Goal: Task Accomplishment & Management: Use online tool/utility

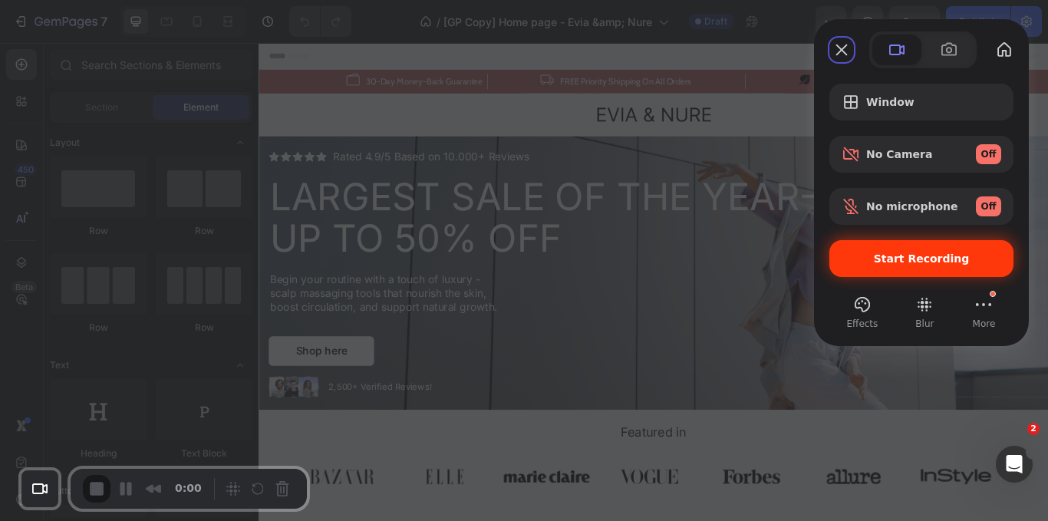
click at [923, 253] on span "Start Recording" at bounding box center [922, 258] width 96 height 12
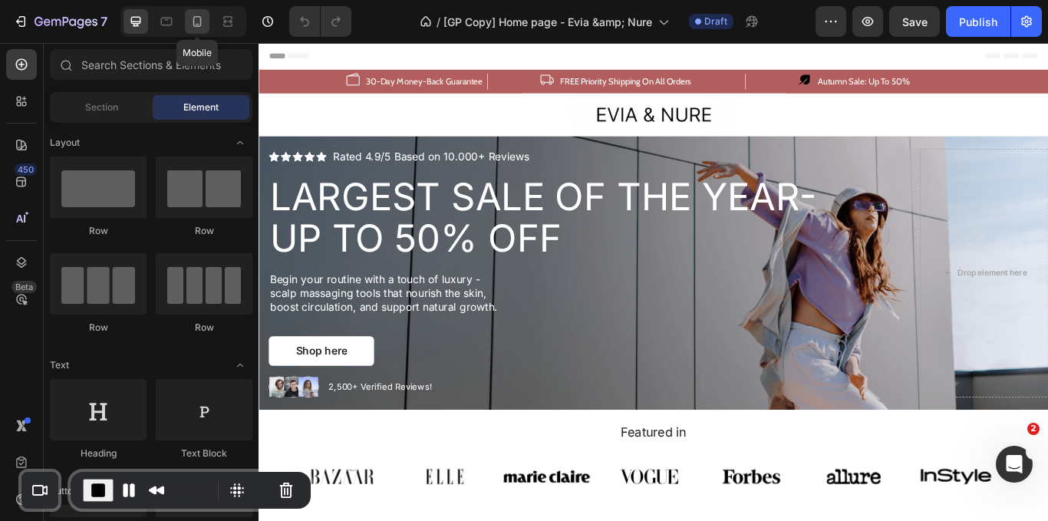
click at [196, 17] on icon at bounding box center [197, 21] width 8 height 11
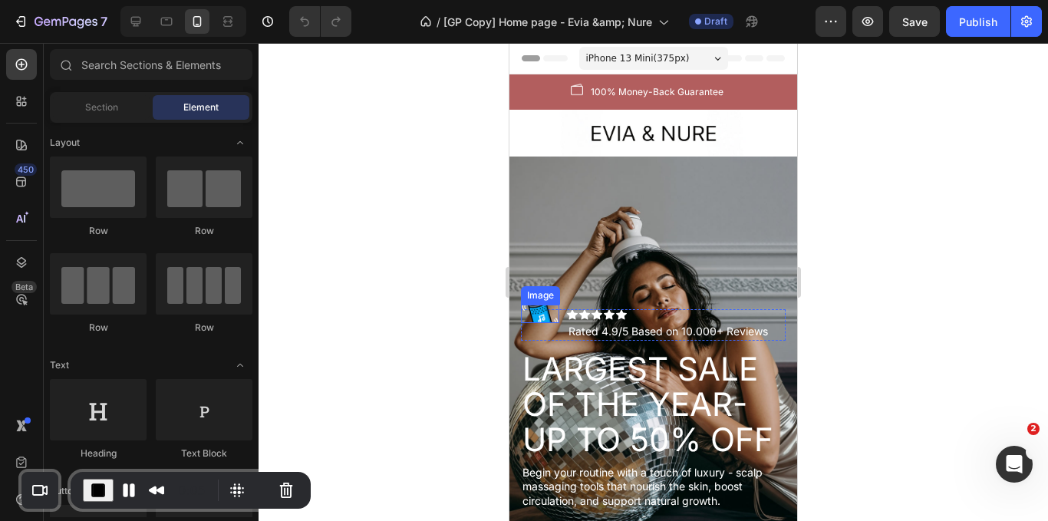
click at [543, 305] on img at bounding box center [540, 314] width 38 height 18
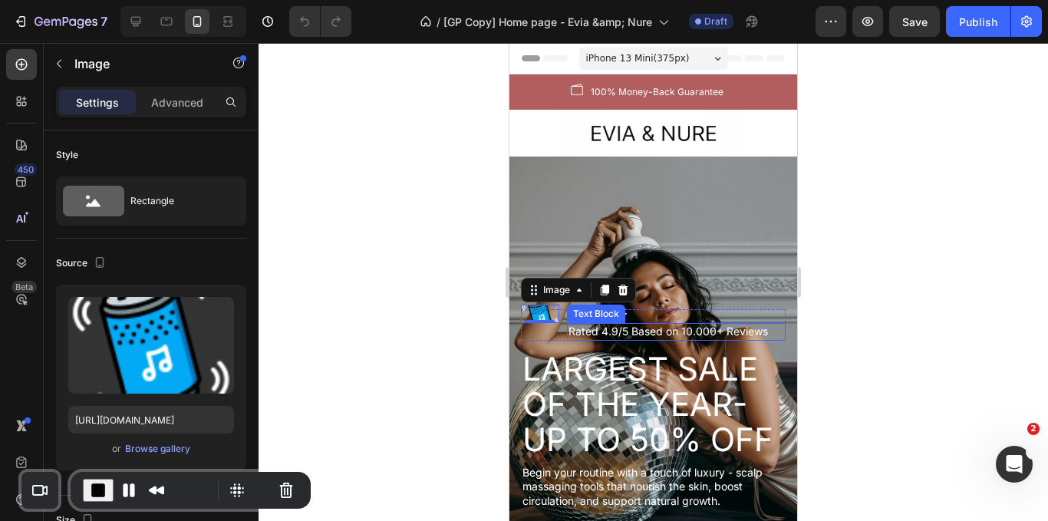
click at [637, 324] on p "Rated 4.9/5 Based on 10.000+ Reviews" at bounding box center [676, 331] width 216 height 14
click at [624, 285] on icon at bounding box center [623, 290] width 10 height 11
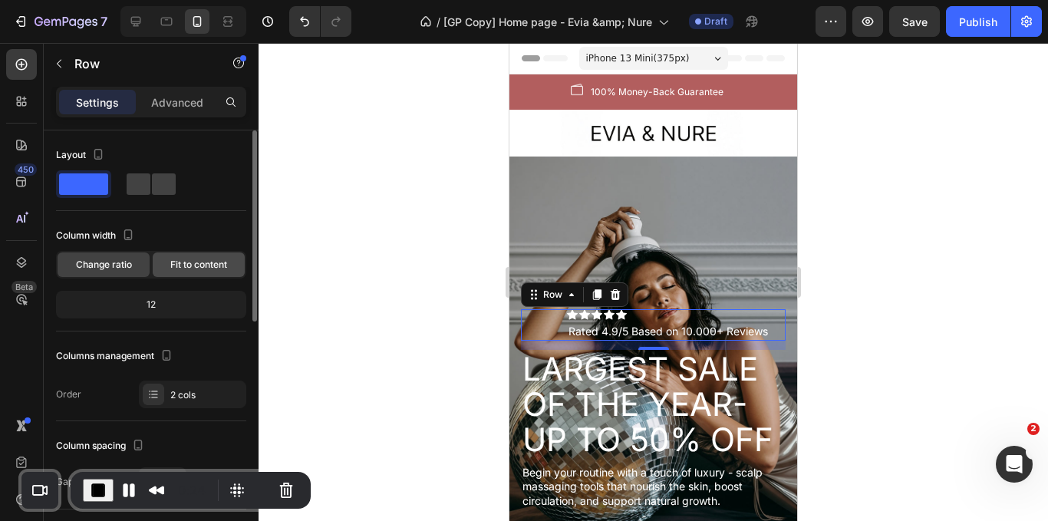
click at [189, 264] on span "Fit to content" at bounding box center [198, 265] width 57 height 14
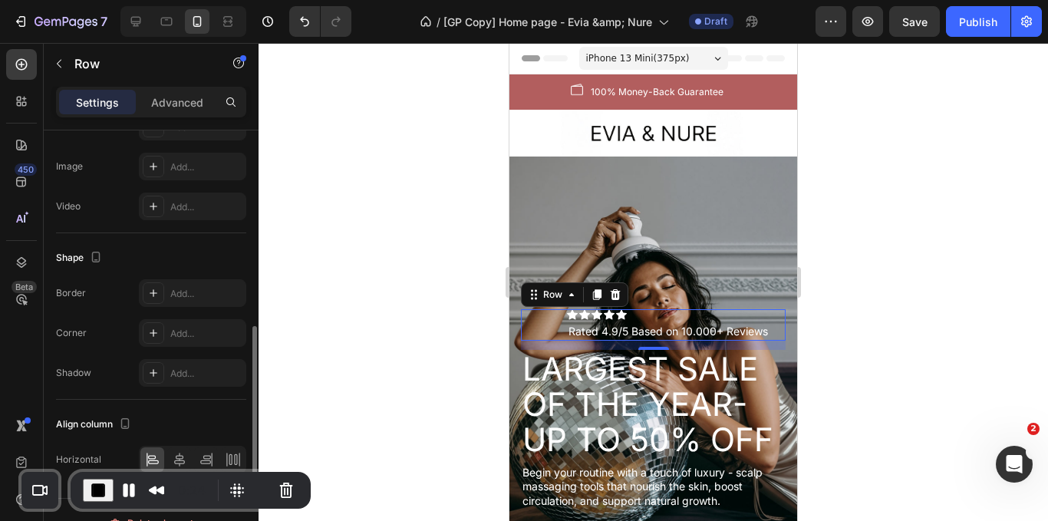
scroll to position [597, 0]
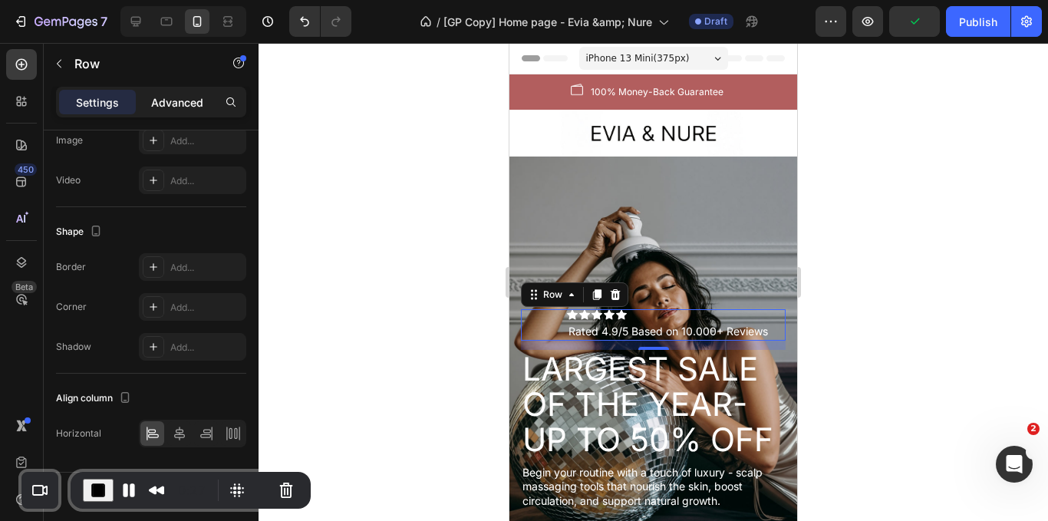
click at [177, 104] on p "Advanced" at bounding box center [177, 102] width 52 height 16
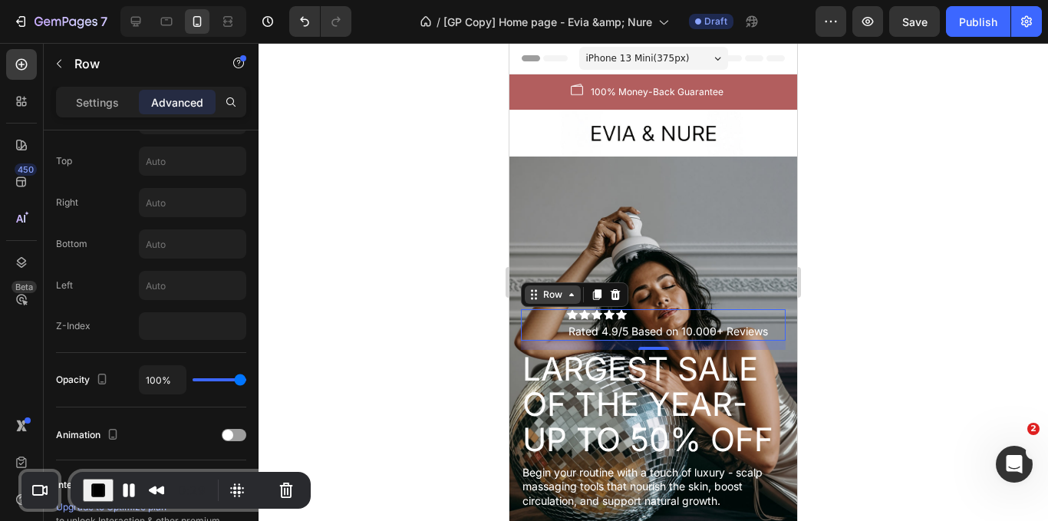
click at [556, 288] on div "Row" at bounding box center [552, 295] width 25 height 14
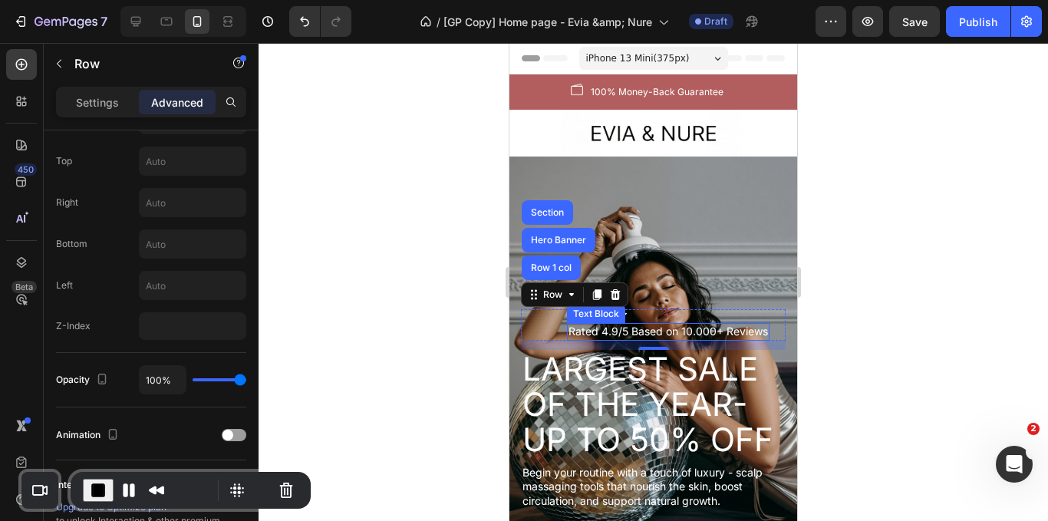
click at [575, 324] on p "Rated 4.9/5 Based on 10.000+ Reviews" at bounding box center [667, 331] width 199 height 14
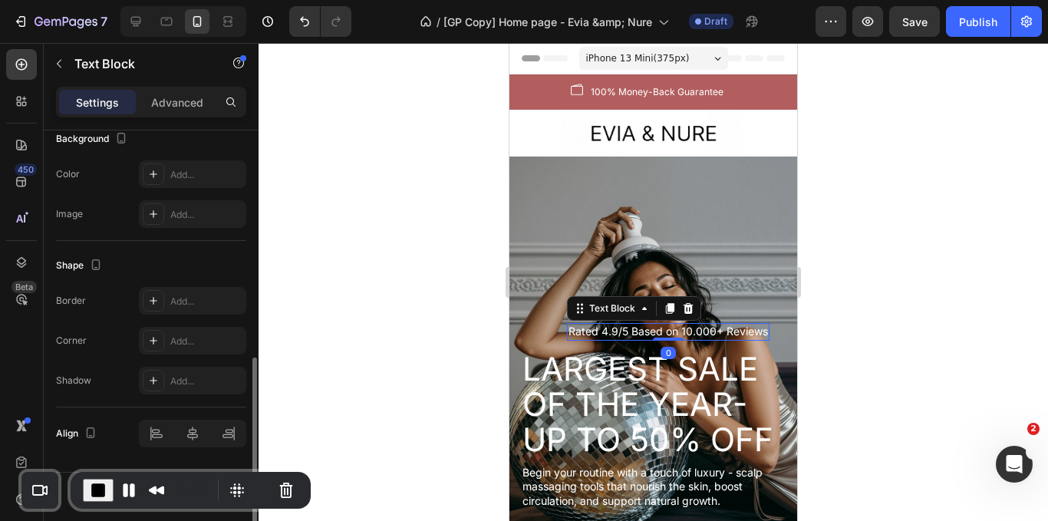
scroll to position [0, 0]
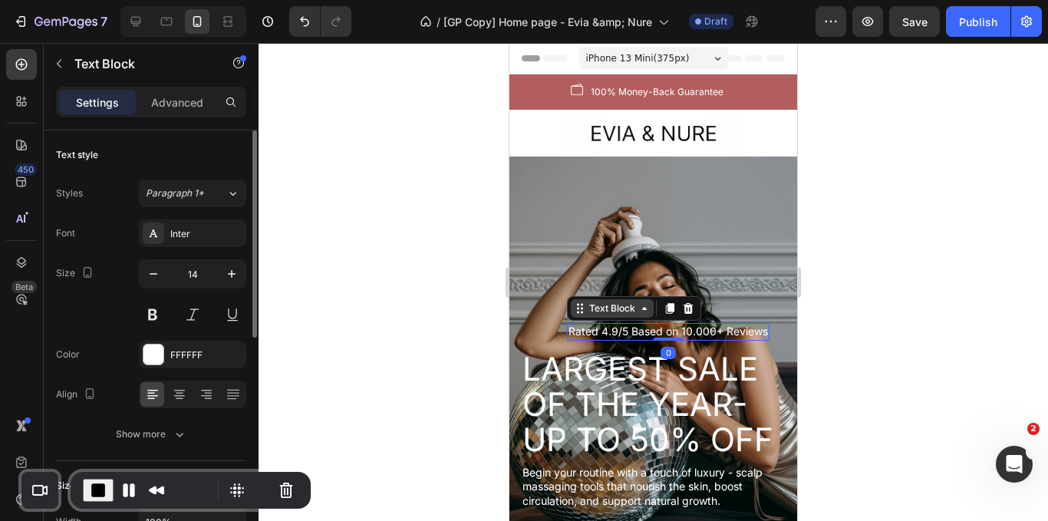
click at [600, 301] on div "Text Block" at bounding box center [612, 308] width 52 height 14
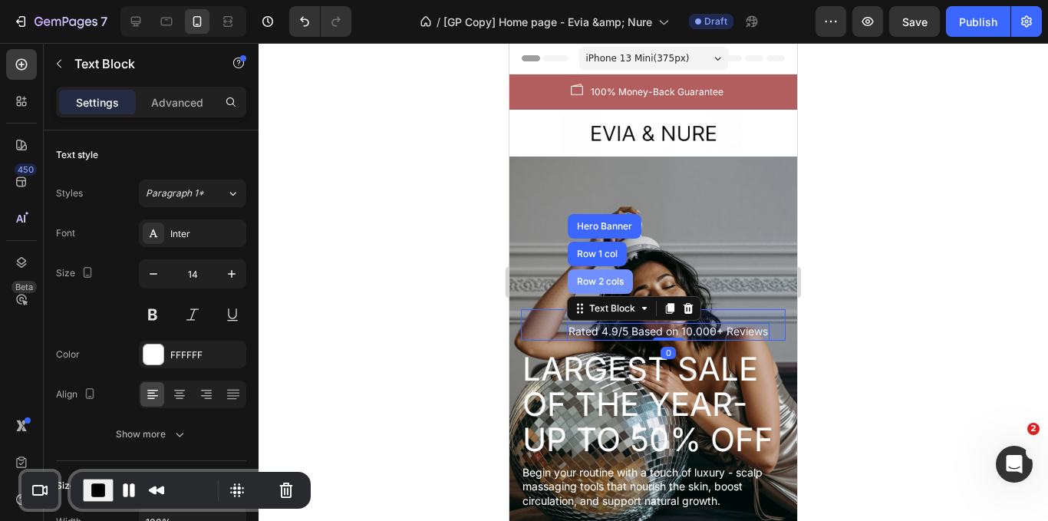
drag, startPoint x: 590, startPoint y: 259, endPoint x: 777, endPoint y: 268, distance: 187.4
click at [590, 277] on div "Row 2 cols" at bounding box center [600, 281] width 53 height 9
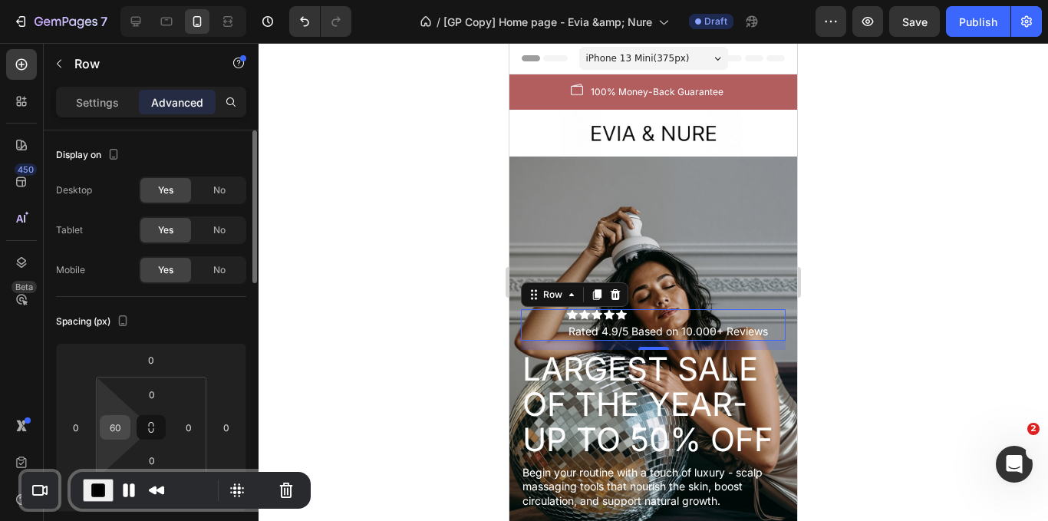
click at [121, 434] on input "60" at bounding box center [115, 427] width 23 height 23
type input "0"
click at [212, 335] on div "Spacing (px) 0 0 12 0 0 0 0 0" at bounding box center [151, 411] width 190 height 228
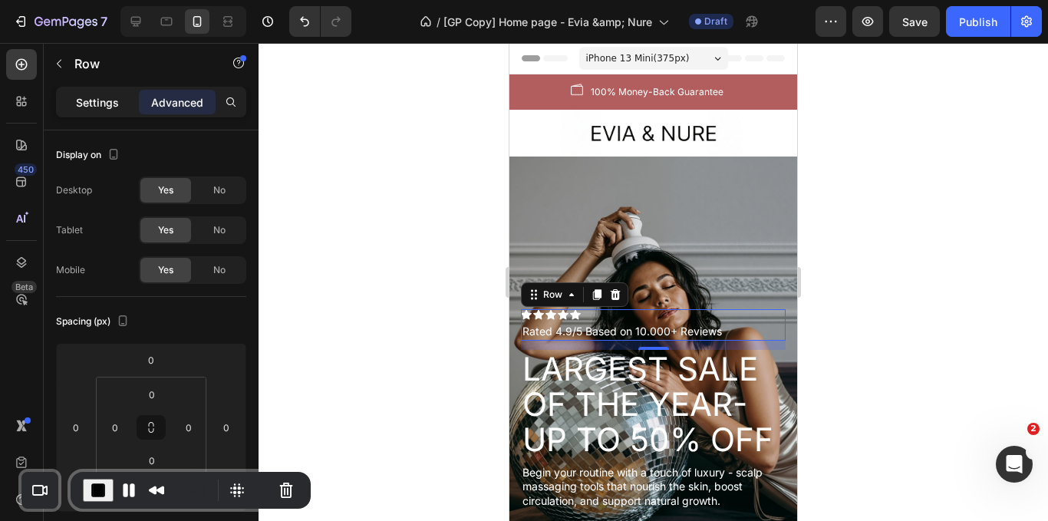
click at [81, 104] on p "Settings" at bounding box center [97, 102] width 43 height 16
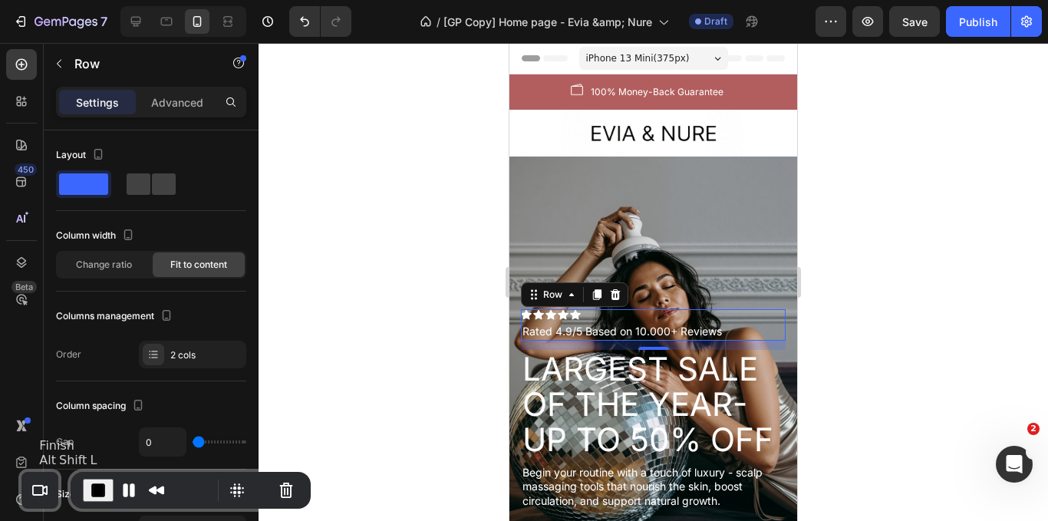
click at [96, 484] on span "End Recording" at bounding box center [98, 490] width 18 height 18
